Goal: Task Accomplishment & Management: Use online tool/utility

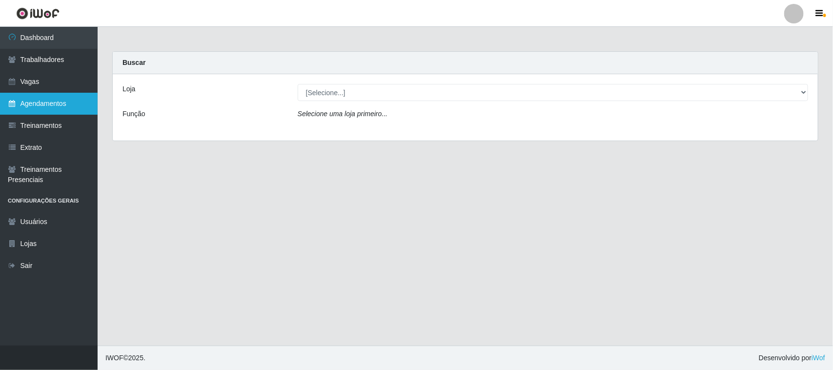
click at [49, 105] on link "Agendamentos" at bounding box center [49, 104] width 98 height 22
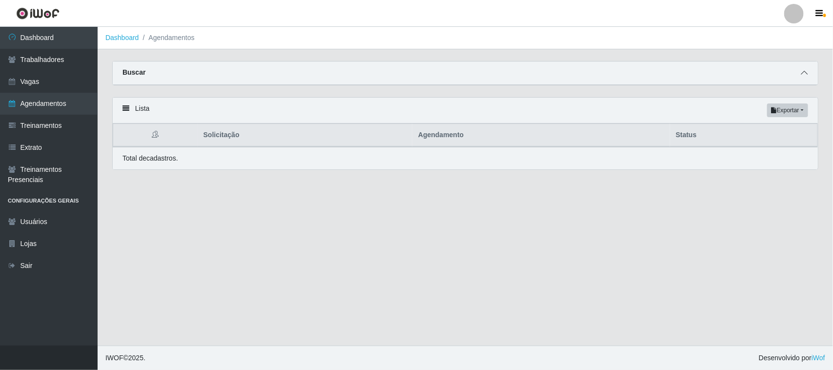
click at [803, 72] on icon at bounding box center [804, 72] width 7 height 7
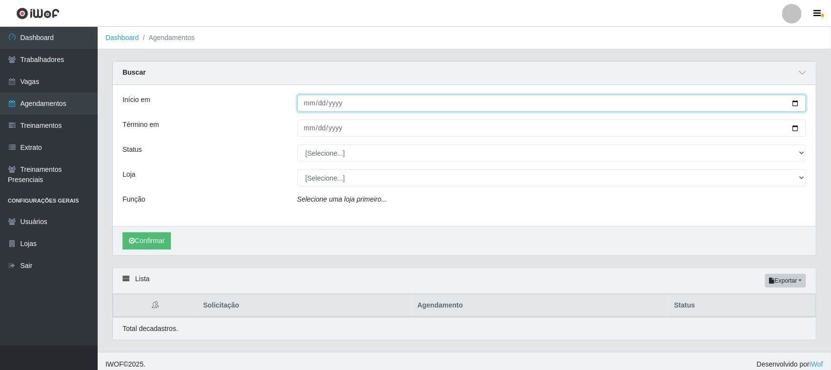
click at [794, 105] on input "Início em" at bounding box center [551, 103] width 509 height 17
type input "[DATE]"
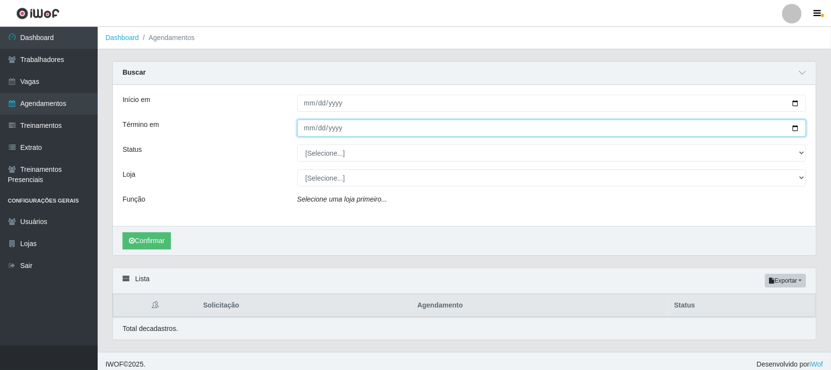
click at [796, 128] on input "Término em" at bounding box center [551, 128] width 509 height 17
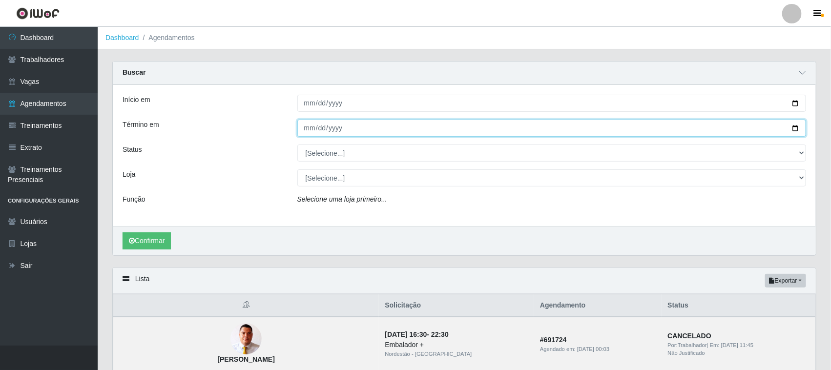
type input "[DATE]"
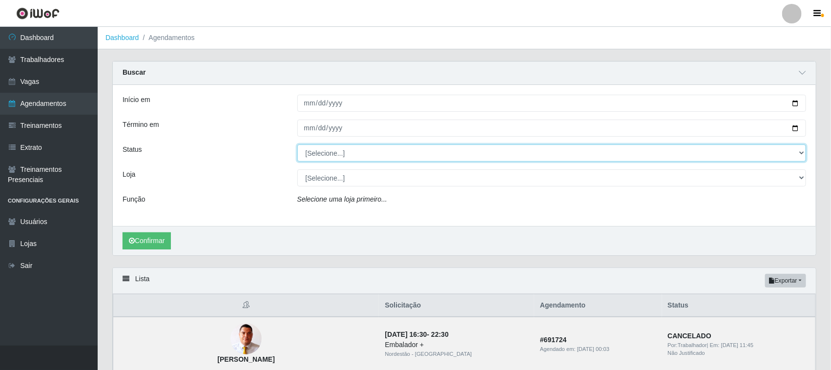
click at [798, 154] on select "[Selecione...] AGENDADO AGUARDANDO LIBERAR EM ANDAMENTO EM REVISÃO FINALIZADO C…" at bounding box center [551, 152] width 509 height 17
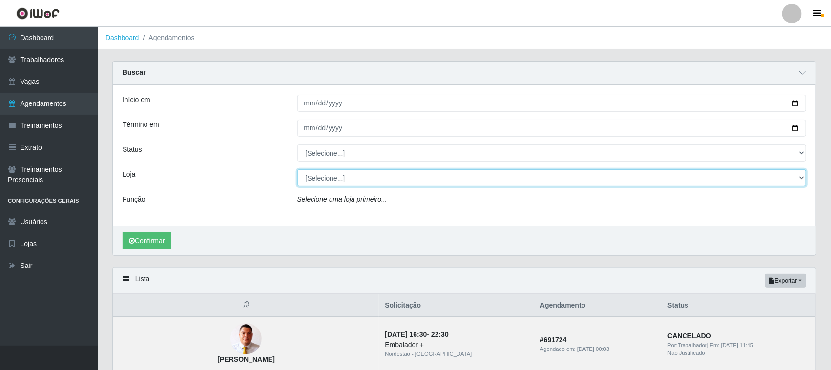
click at [802, 179] on select "[Selecione...] Nordestão - [GEOGRAPHIC_DATA]" at bounding box center [551, 177] width 509 height 17
select select "420"
click at [297, 170] on select "[Selecione...] Nordestão - [GEOGRAPHIC_DATA]" at bounding box center [551, 177] width 509 height 17
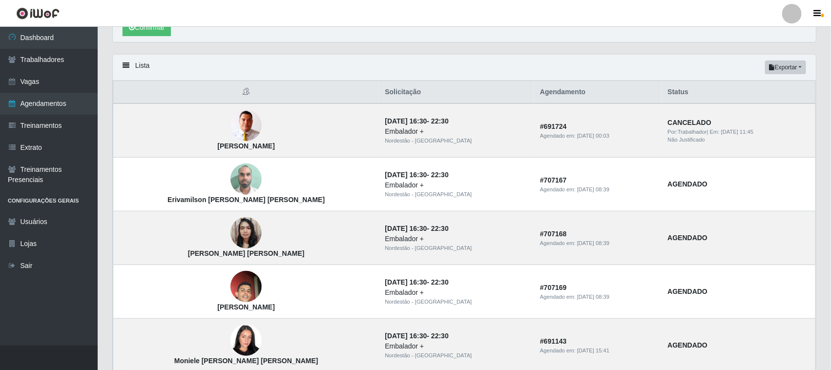
scroll to position [220, 0]
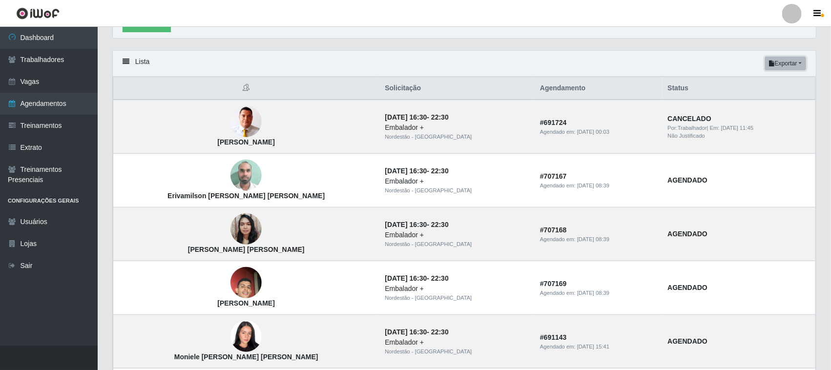
click at [792, 61] on button "Exportar" at bounding box center [785, 64] width 41 height 14
click at [703, 88] on th "Status" at bounding box center [739, 88] width 154 height 23
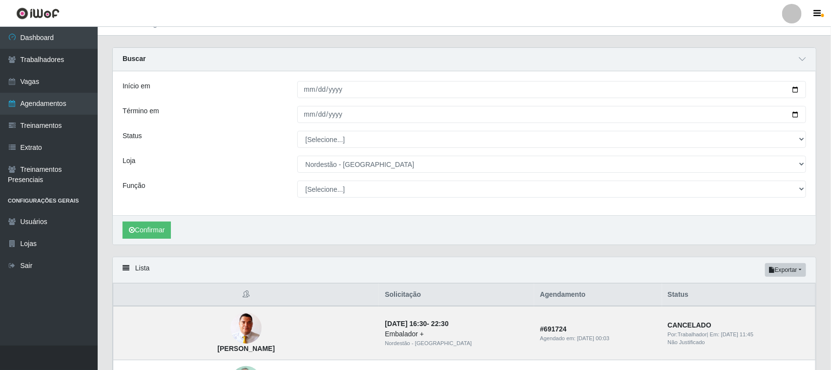
scroll to position [0, 0]
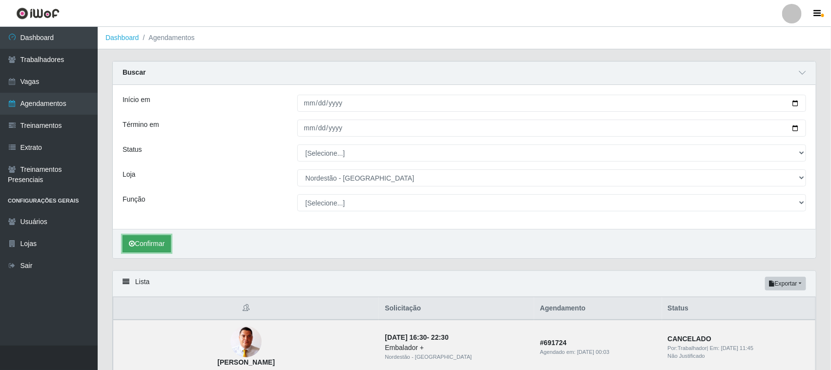
click at [150, 245] on button "Confirmar" at bounding box center [146, 243] width 48 height 17
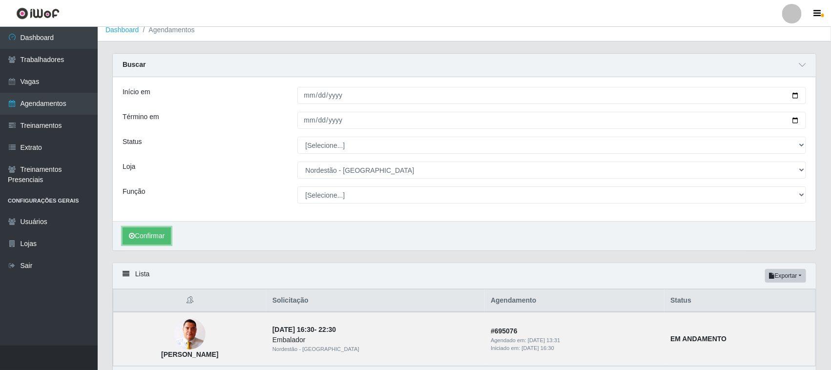
scroll to position [6, 0]
select select "[Selecione...]"
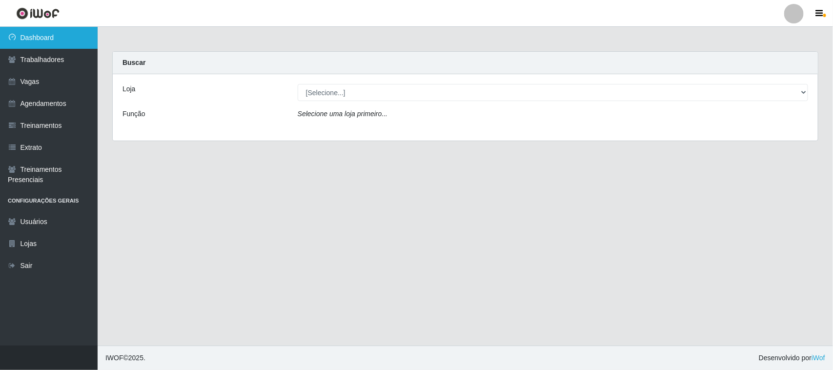
click at [49, 35] on link "Dashboard" at bounding box center [49, 38] width 98 height 22
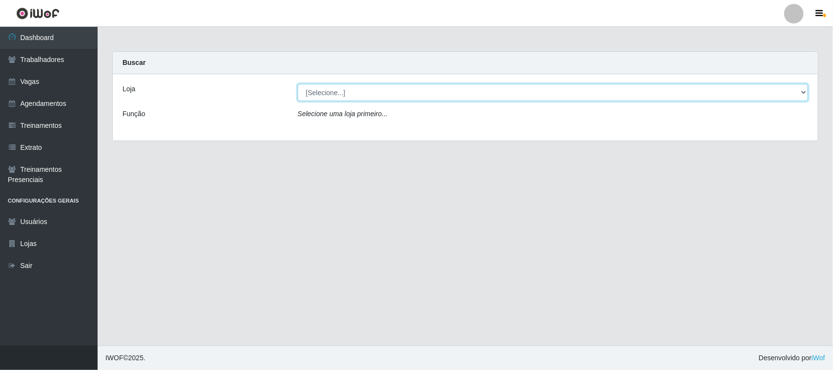
click at [802, 93] on select "[Selecione...] Nordestão - [GEOGRAPHIC_DATA]" at bounding box center [553, 92] width 510 height 17
select select "420"
click at [298, 84] on select "[Selecione...] Nordestão - [GEOGRAPHIC_DATA]" at bounding box center [553, 92] width 510 height 17
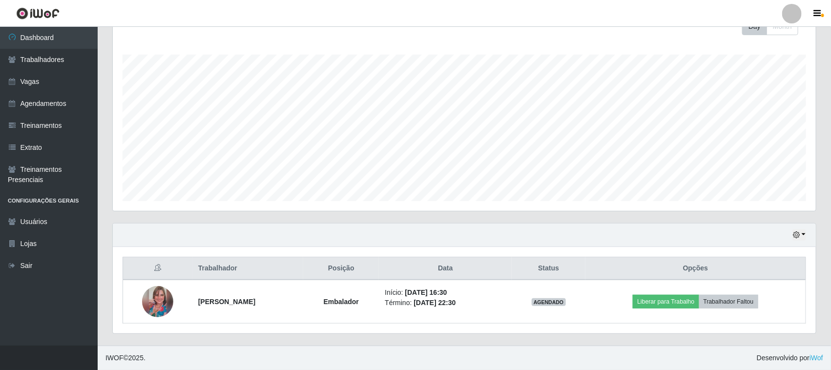
scroll to position [203, 703]
